Goal: Obtain resource: Download file/media

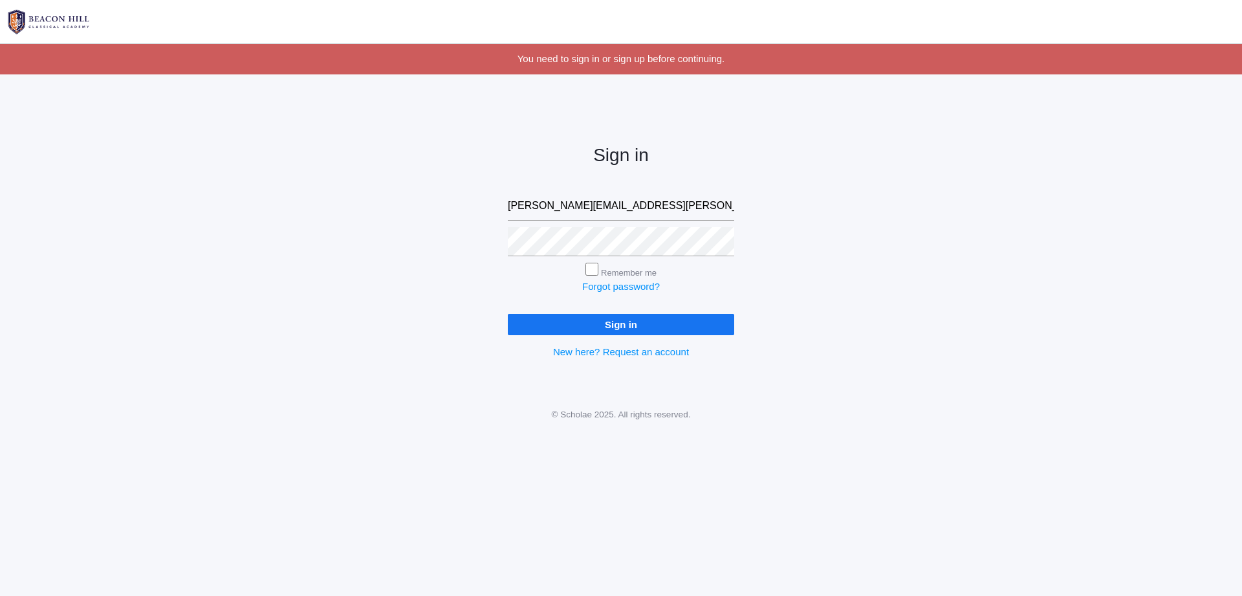
type input "[PERSON_NAME][EMAIL_ADDRESS][PERSON_NAME][DOMAIN_NAME]"
click at [631, 318] on input "Sign in" at bounding box center [621, 324] width 226 height 21
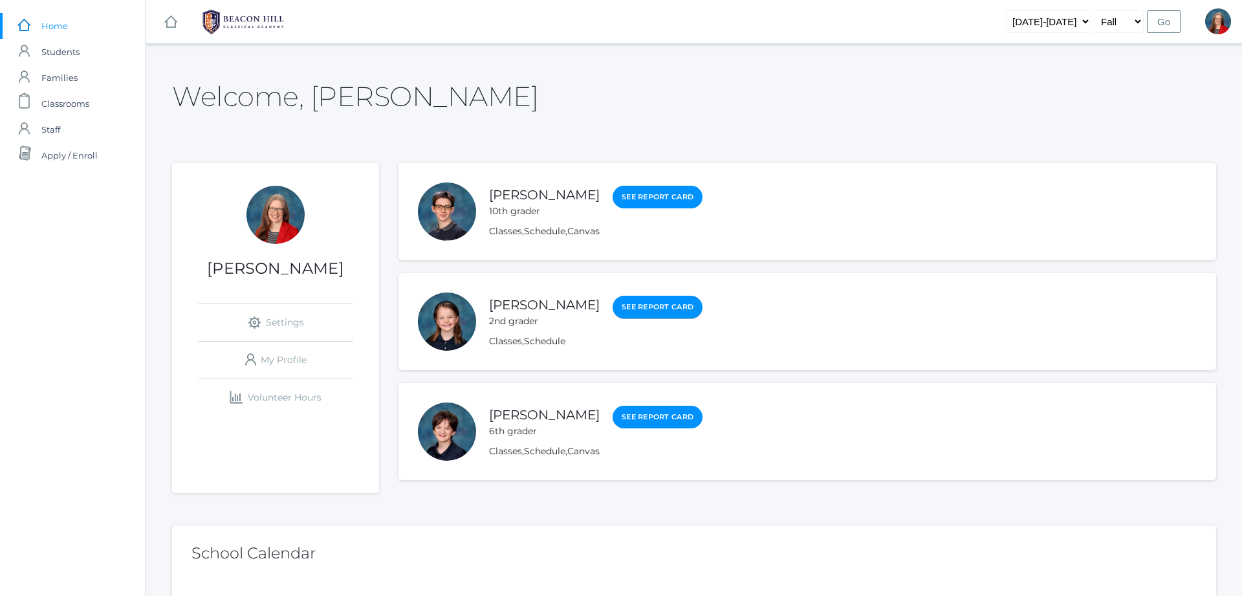
click at [642, 307] on link "See Report Card" at bounding box center [658, 307] width 90 height 23
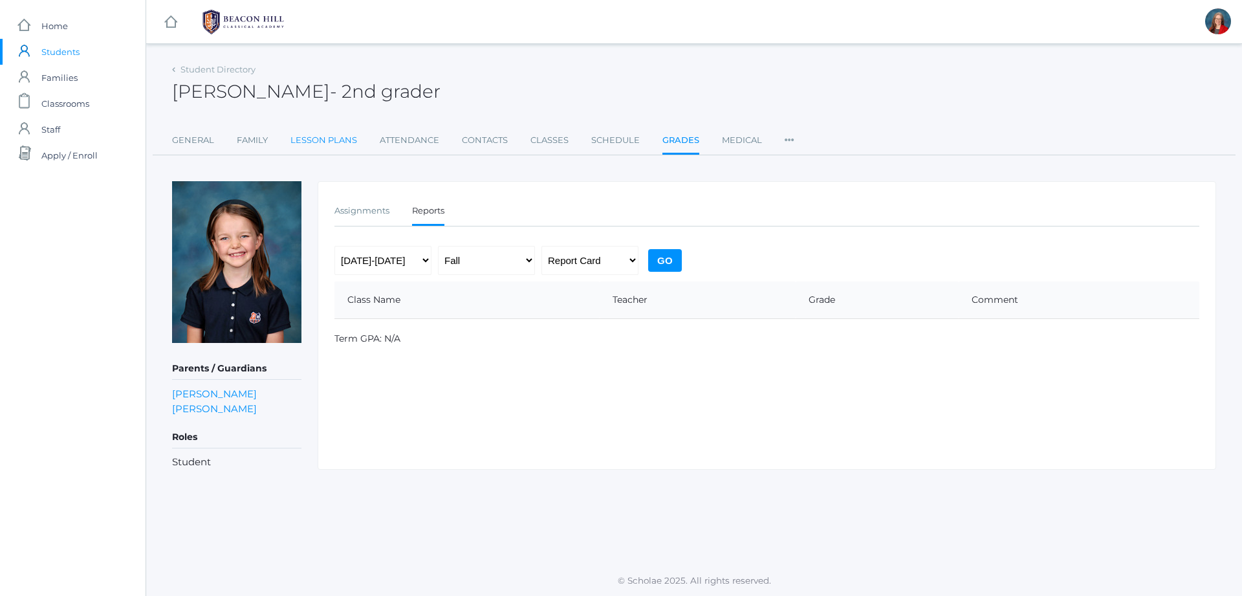
click at [326, 139] on link "Lesson Plans" at bounding box center [323, 140] width 67 height 26
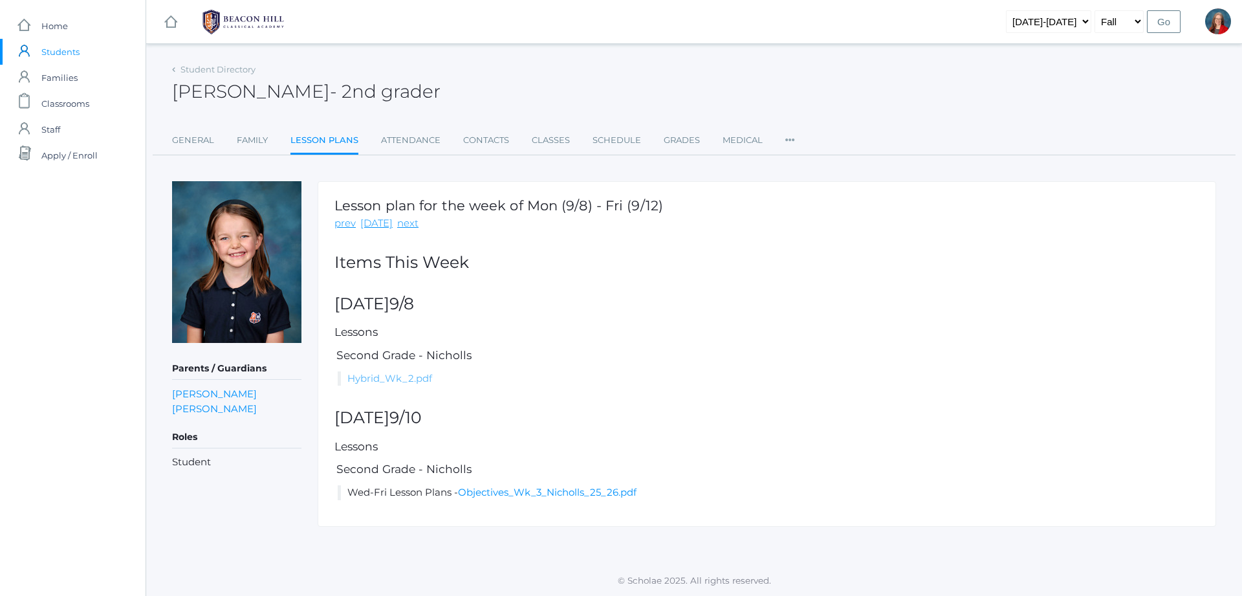
click at [409, 378] on link "Hybrid_Wk_2.pdf" at bounding box center [389, 378] width 85 height 12
